Goal: Task Accomplishment & Management: Manage account settings

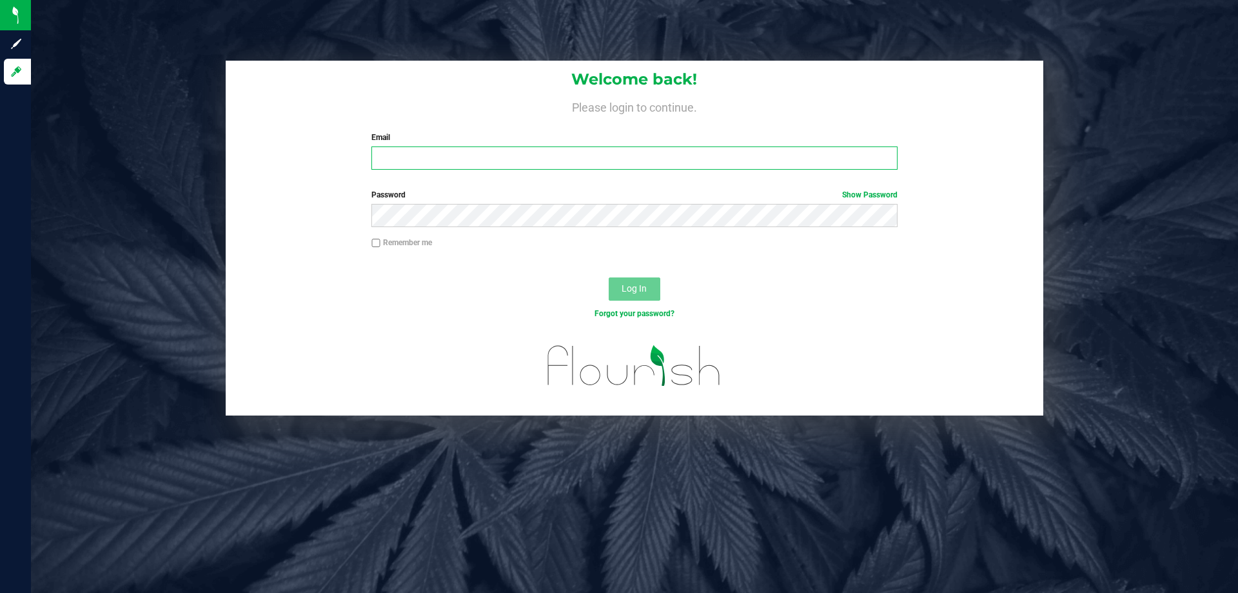
click at [520, 160] on input "Email" at bounding box center [634, 157] width 526 height 23
type input "[EMAIL_ADDRESS][DOMAIN_NAME]"
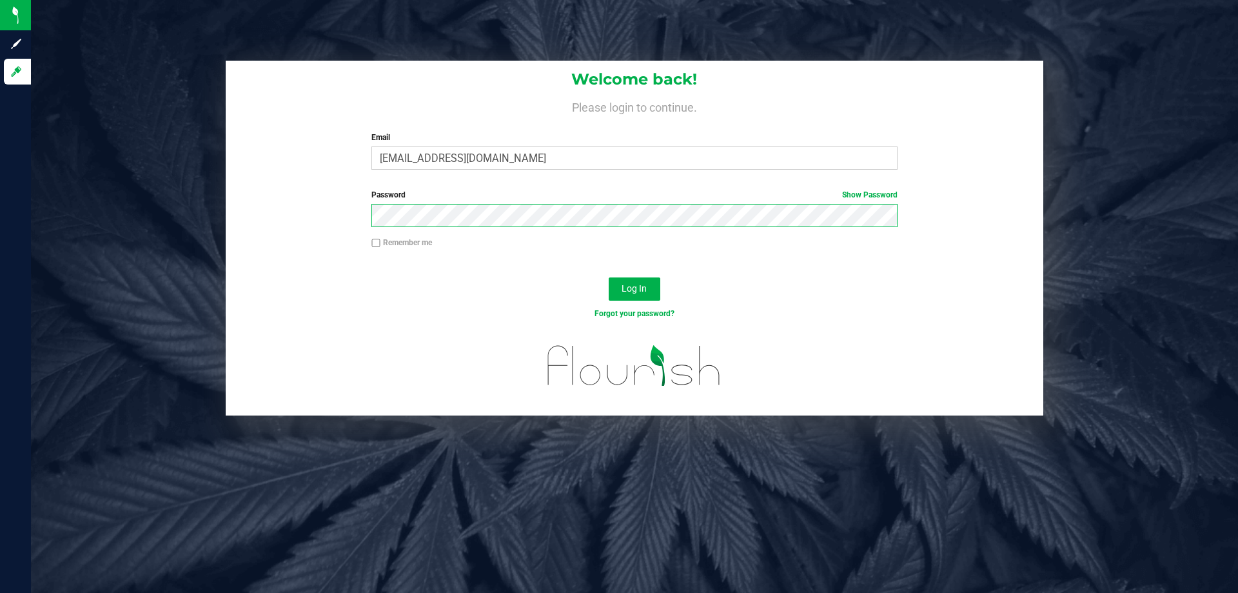
click at [609, 277] on button "Log In" at bounding box center [635, 288] width 52 height 23
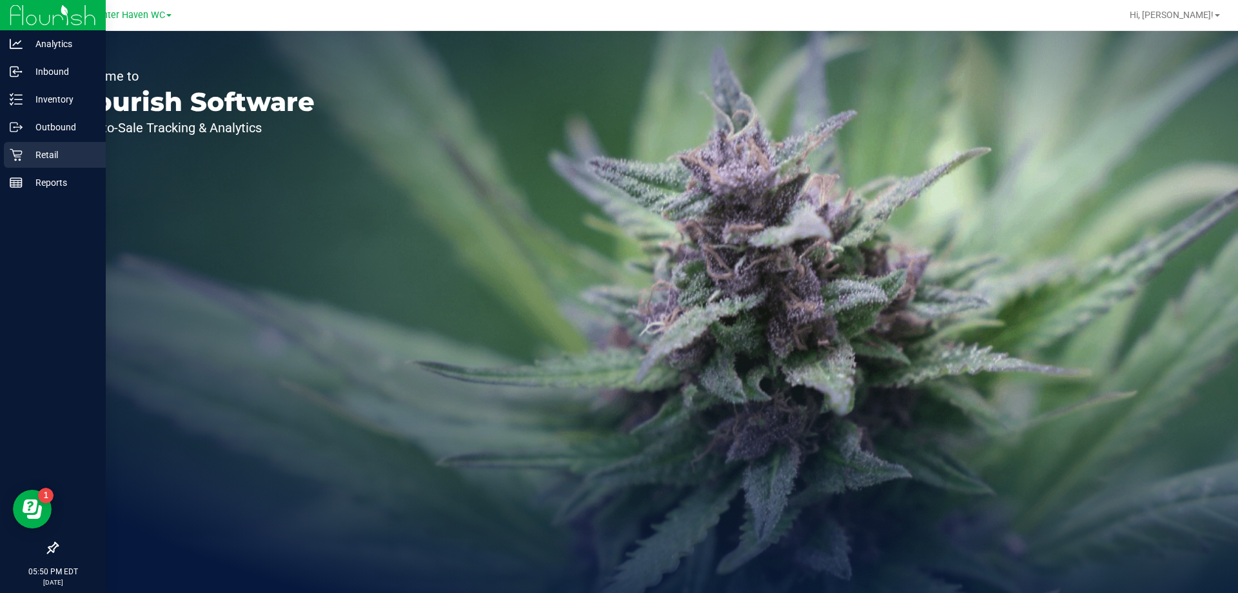
click at [16, 155] on icon at bounding box center [16, 155] width 12 height 12
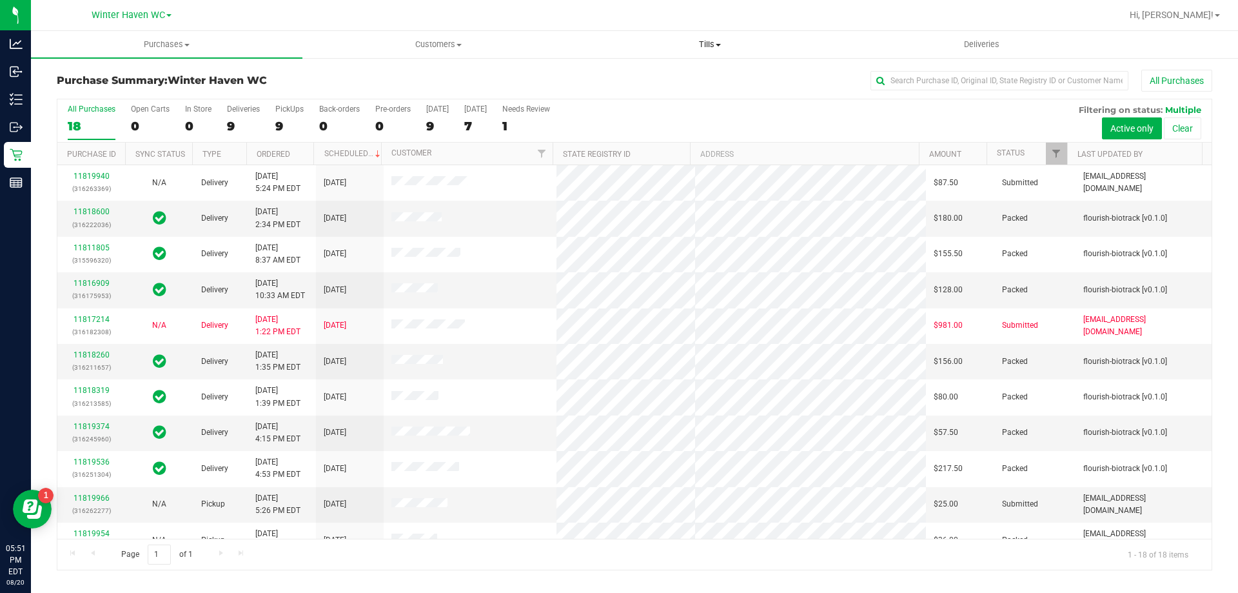
click at [700, 41] on span "Tills" at bounding box center [710, 45] width 270 height 12
click at [673, 76] on li "Manage tills" at bounding box center [710, 77] width 272 height 15
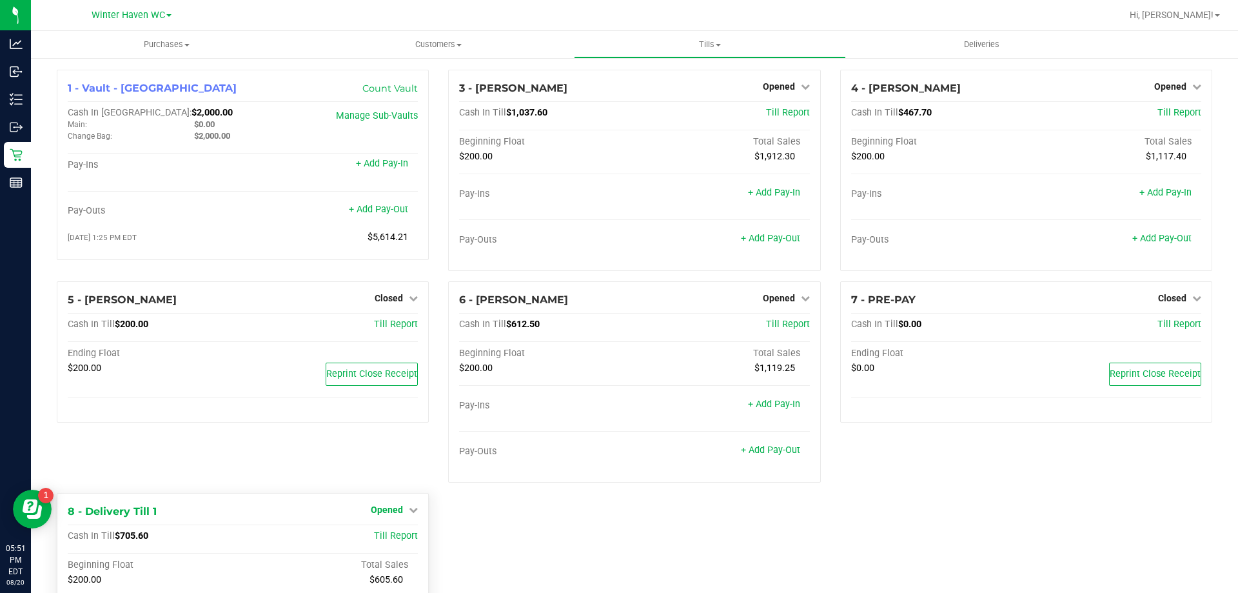
click at [396, 508] on span "Opened" at bounding box center [387, 509] width 32 height 10
click at [383, 533] on link "Close Till" at bounding box center [388, 536] width 35 height 10
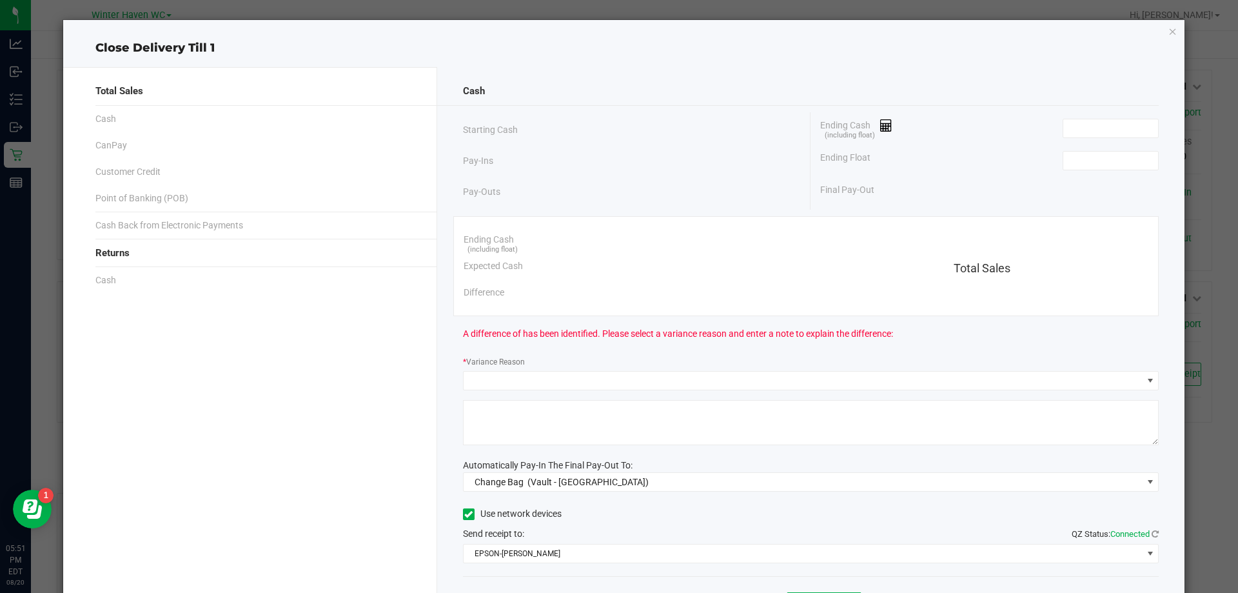
click at [1122, 170] on div "Ending Float" at bounding box center [989, 160] width 339 height 32
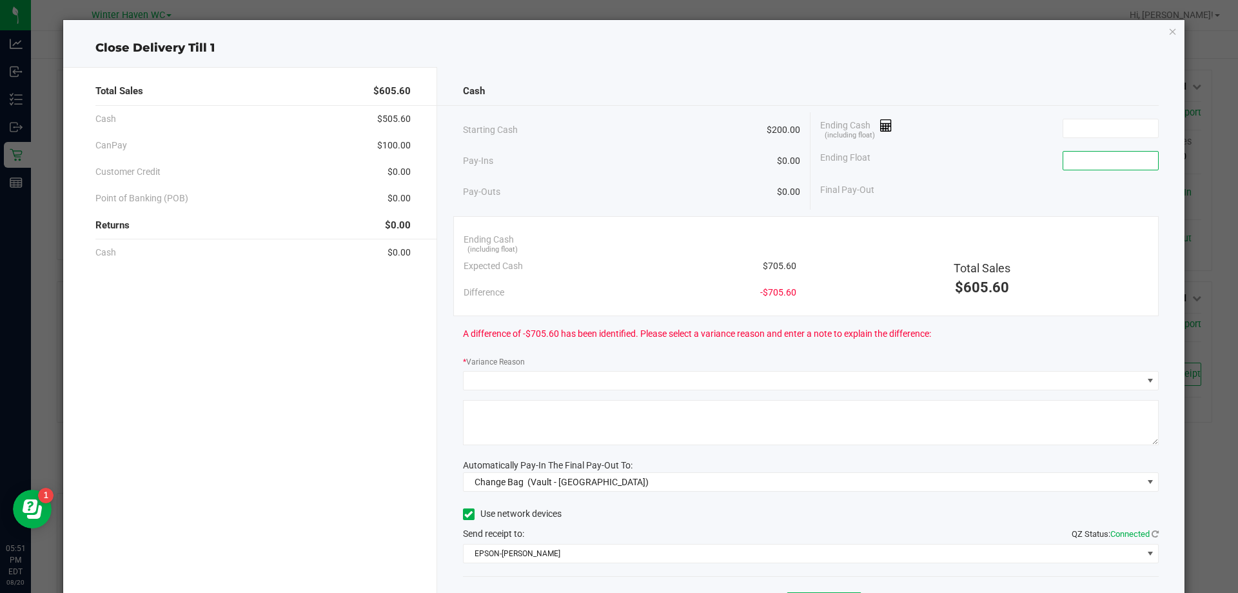
click at [1117, 166] on input at bounding box center [1110, 161] width 95 height 18
type input "$200.00"
click at [1118, 137] on input at bounding box center [1110, 128] width 95 height 18
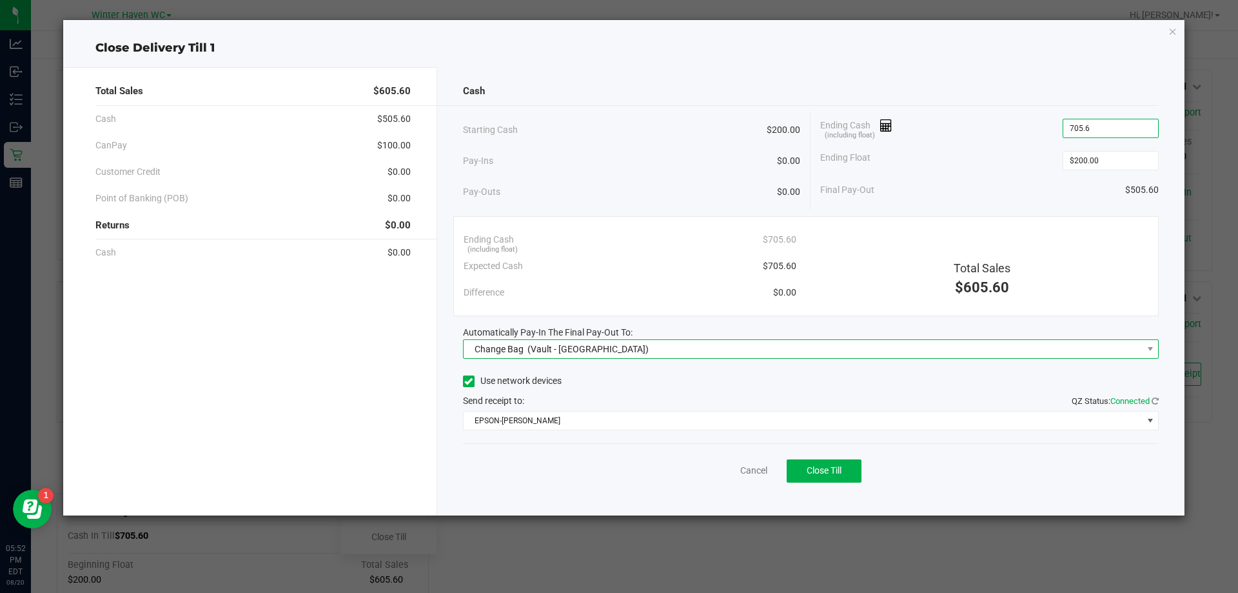
type input "$705.60"
click at [758, 340] on span "Change Bag (Vault - [GEOGRAPHIC_DATA])" at bounding box center [803, 349] width 679 height 18
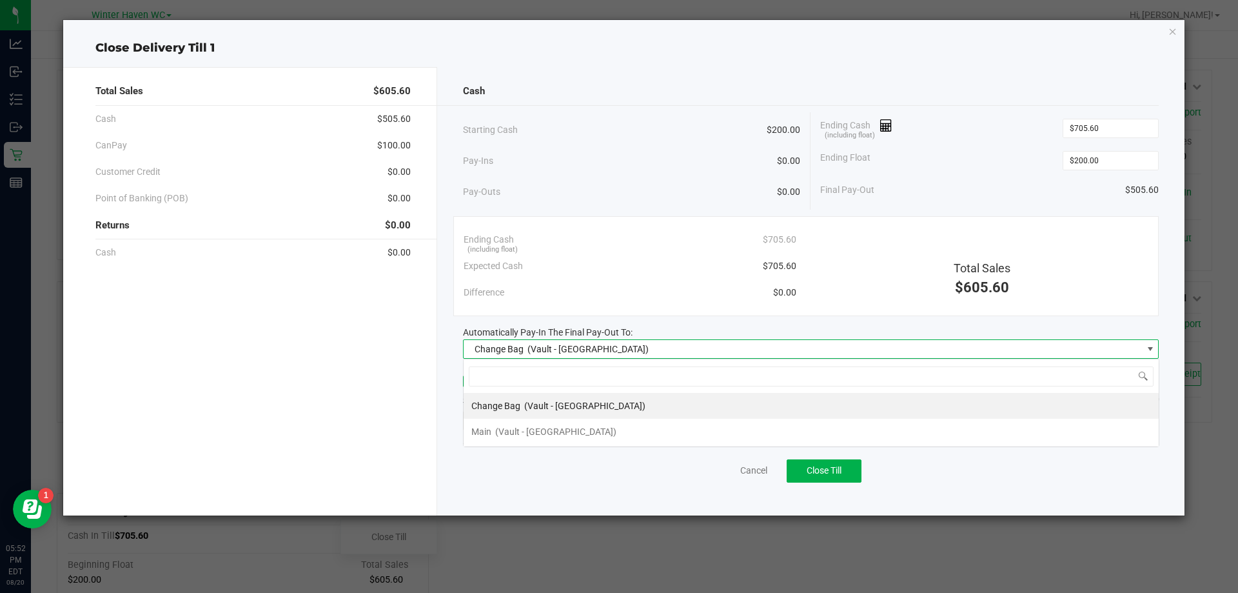
scroll to position [19, 696]
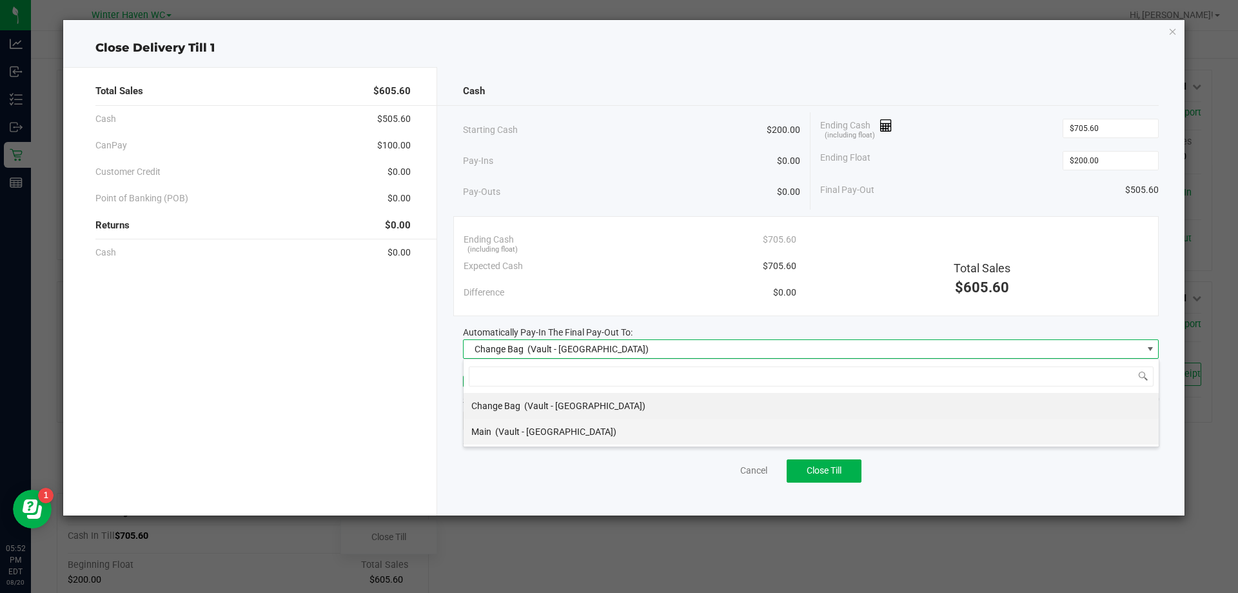
click at [631, 426] on li "Main (Vault - [GEOGRAPHIC_DATA])" at bounding box center [811, 432] width 695 height 26
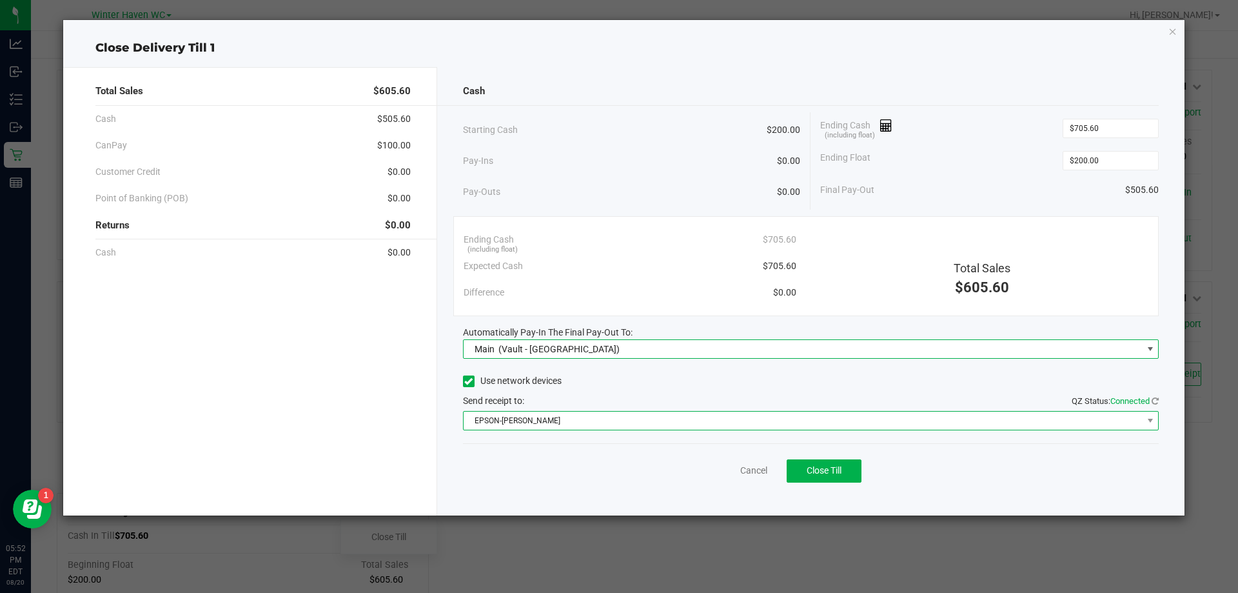
click at [634, 420] on span "EPSON-[PERSON_NAME]" at bounding box center [803, 420] width 679 height 18
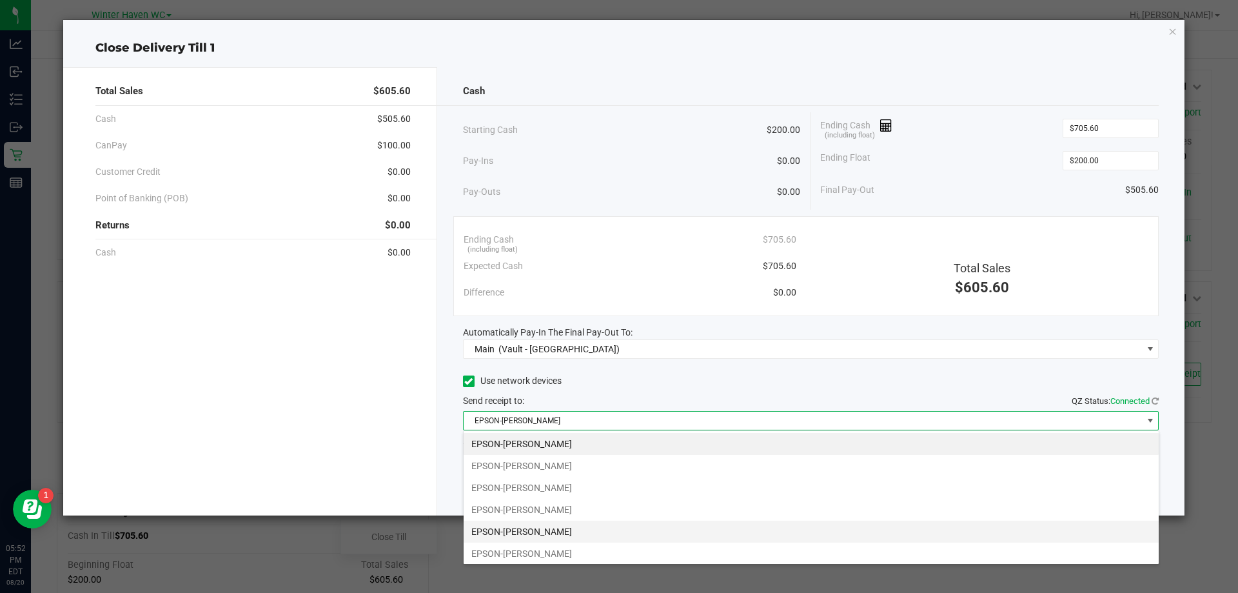
click at [635, 533] on li "EPSON-[PERSON_NAME]" at bounding box center [811, 531] width 695 height 22
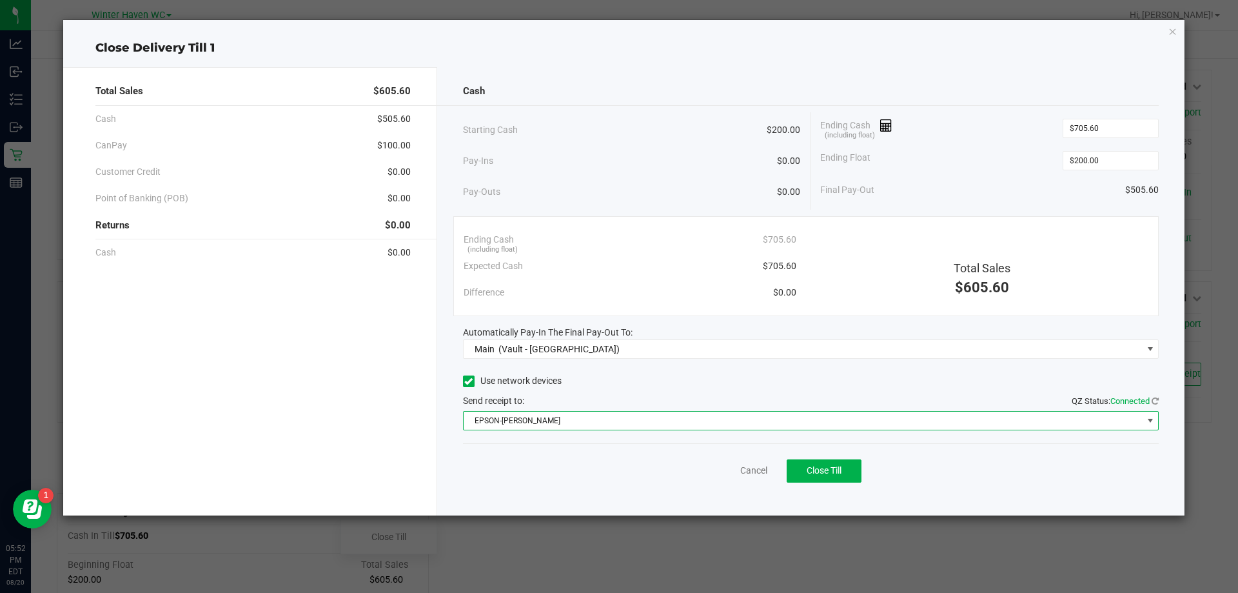
click at [658, 398] on div "Send receipt to: QZ Status: Connected" at bounding box center [811, 401] width 697 height 14
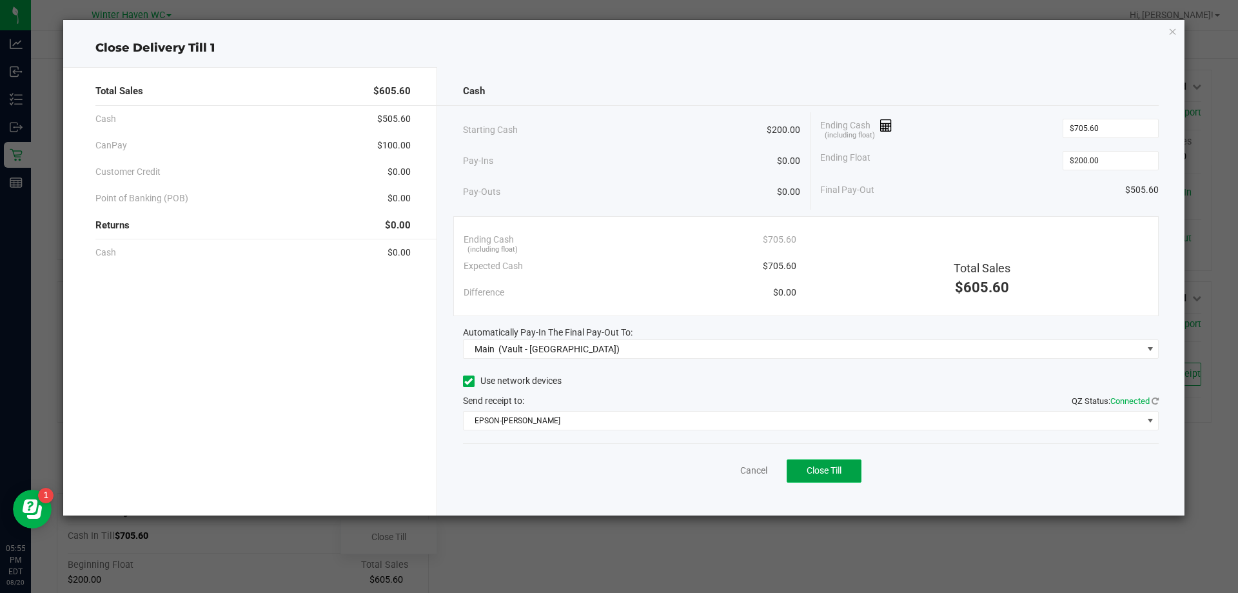
click at [844, 474] on button "Close Till" at bounding box center [824, 470] width 75 height 23
